Goal: Task Accomplishment & Management: Manage account settings

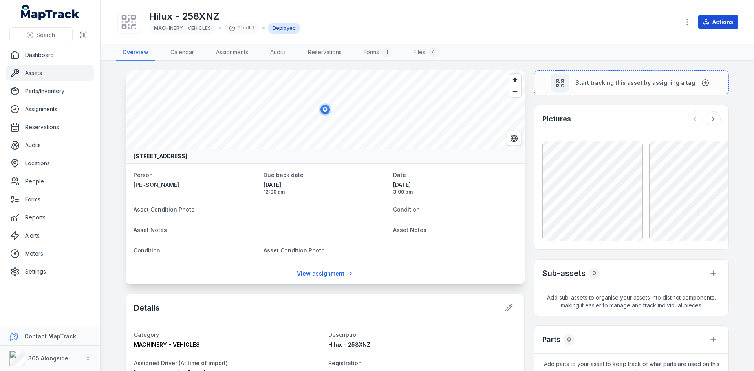
click at [717, 27] on button "Actions" at bounding box center [718, 22] width 40 height 15
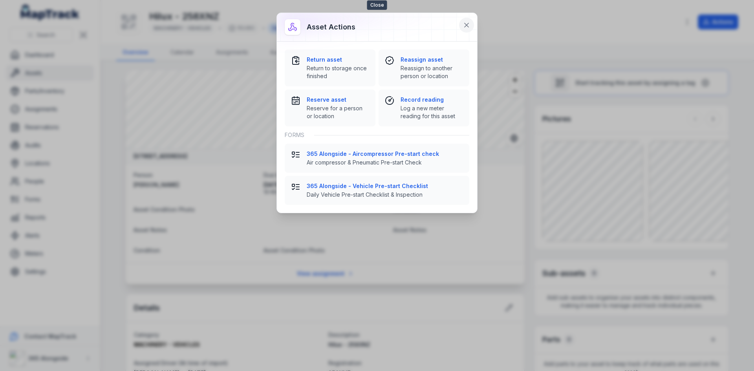
click at [469, 25] on icon at bounding box center [467, 25] width 8 height 8
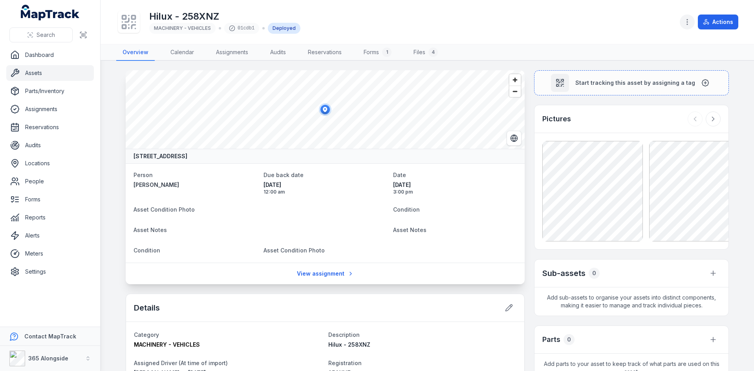
click at [686, 23] on icon "button" at bounding box center [687, 22] width 8 height 8
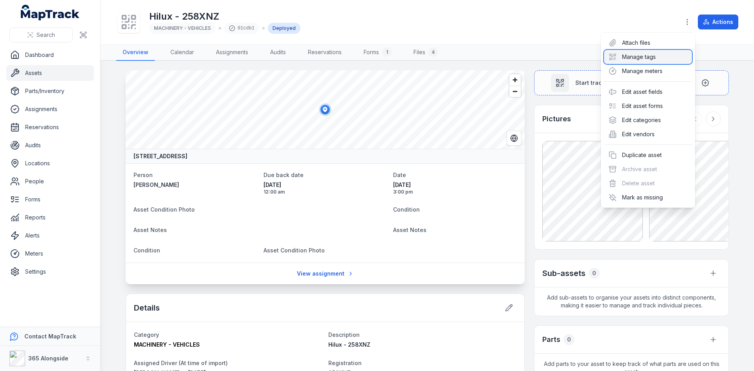
click at [649, 57] on div "Manage tags" at bounding box center [648, 57] width 88 height 14
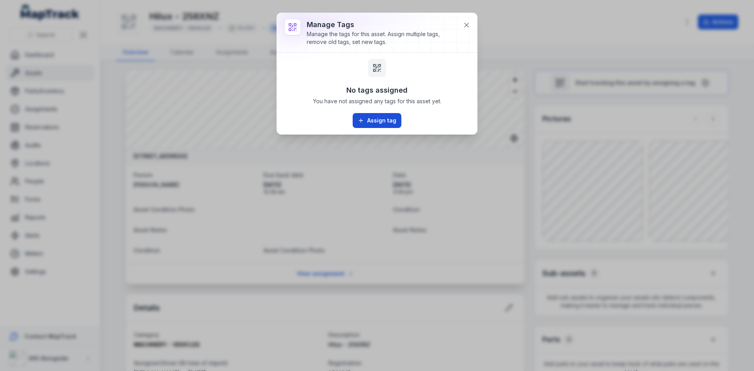
click at [393, 118] on button "Assign tag" at bounding box center [377, 120] width 49 height 15
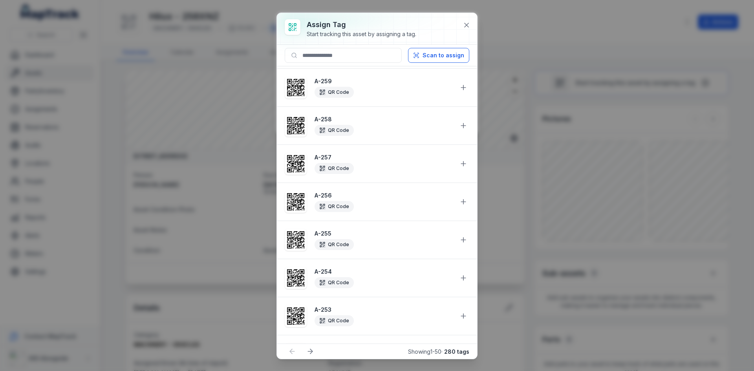
scroll to position [1627, 0]
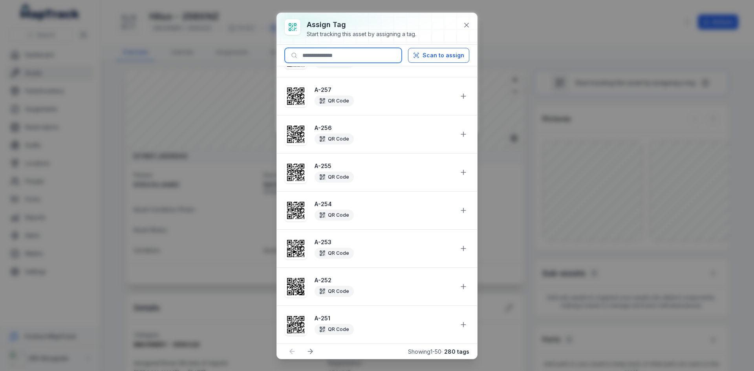
click at [344, 59] on input at bounding box center [343, 55] width 117 height 15
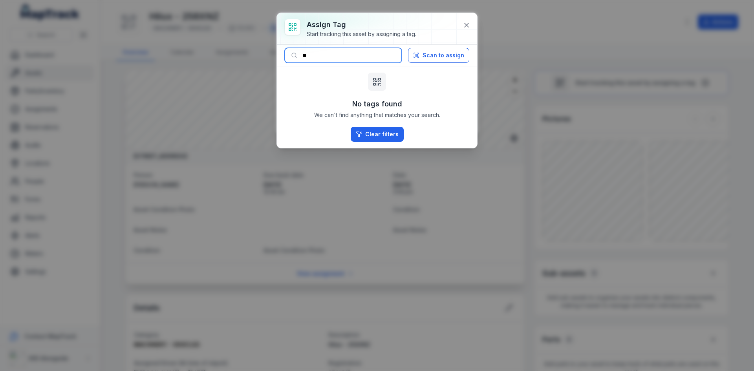
scroll to position [0, 0]
click at [303, 57] on input "**" at bounding box center [343, 55] width 117 height 15
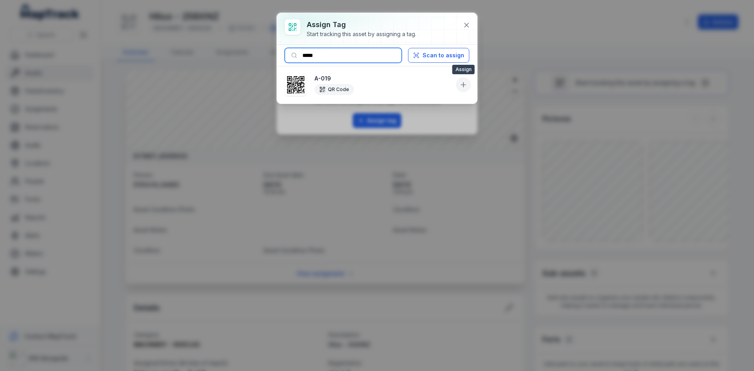
type input "*****"
click at [468, 85] on button at bounding box center [463, 84] width 15 height 15
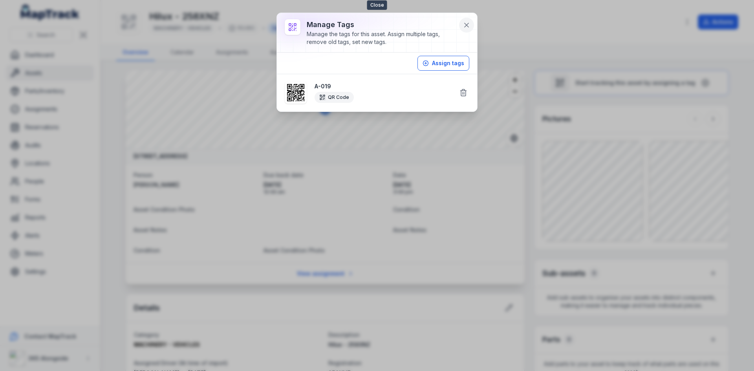
click at [465, 24] on icon at bounding box center [467, 25] width 4 height 4
